Goal: Communication & Community: Connect with others

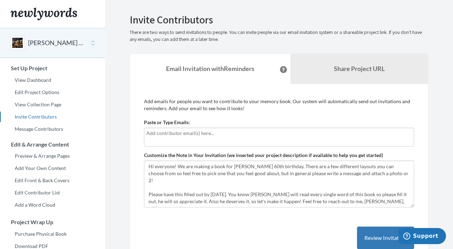
click at [172, 133] on input "text" at bounding box center [278, 134] width 265 height 8
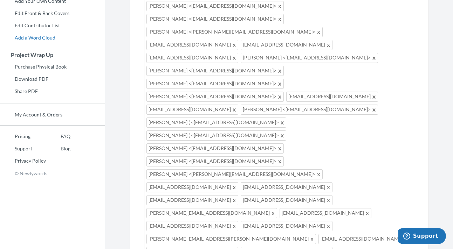
scroll to position [168, 0]
type input "[EMAIL_ADDRESS]"
type input "."
type input "[EMAIL_ADDRESS][DOMAIN_NAME]"
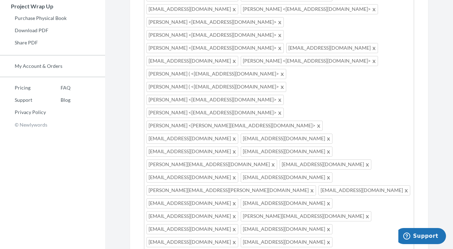
scroll to position [228, 0]
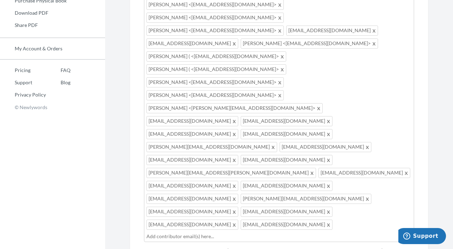
scroll to position [236, 0]
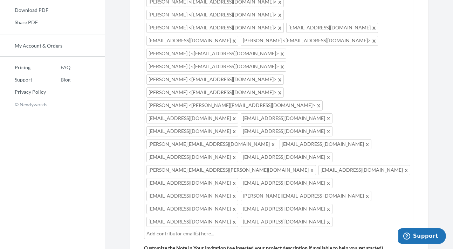
drag, startPoint x: 236, startPoint y: 139, endPoint x: 209, endPoint y: 138, distance: 26.6
drag, startPoint x: 235, startPoint y: 139, endPoint x: 211, endPoint y: 139, distance: 24.5
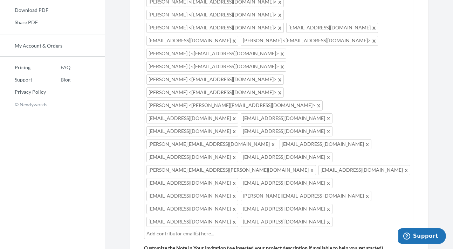
drag, startPoint x: 188, startPoint y: 154, endPoint x: 223, endPoint y: 144, distance: 35.8
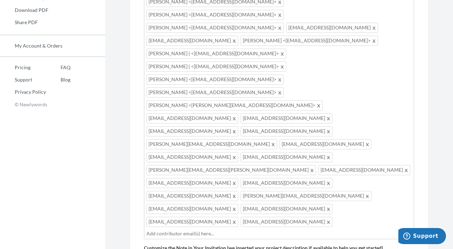
drag, startPoint x: 386, startPoint y: 153, endPoint x: 226, endPoint y: 148, distance: 159.8
drag, startPoint x: 366, startPoint y: 151, endPoint x: 287, endPoint y: 138, distance: 79.8
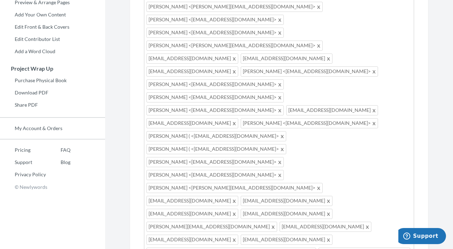
scroll to position [236, 0]
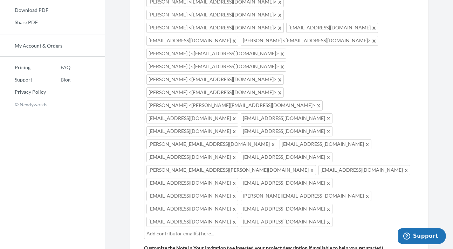
type textarea "Hi everyone! We are making a book for [PERSON_NAME] 60th birthday. There are a …"
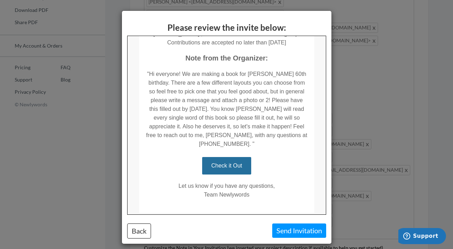
scroll to position [147, 0]
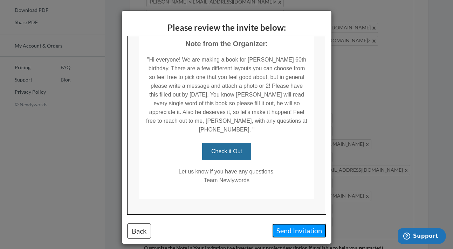
click at [297, 231] on button "Send Invitation" at bounding box center [299, 231] width 54 height 14
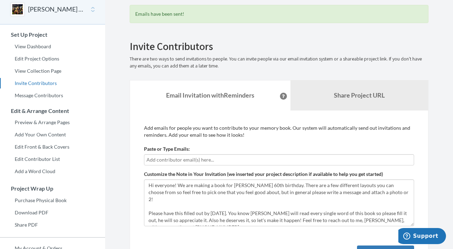
scroll to position [0, 0]
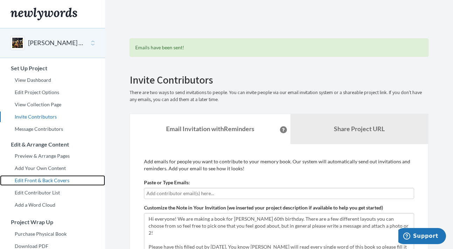
click at [43, 181] on link "Edit Front & Back Covers" at bounding box center [52, 180] width 105 height 11
